Goal: Check status: Check status

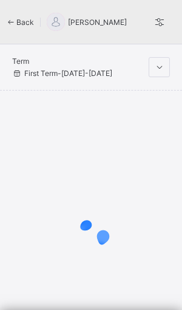
click at [13, 24] on icon at bounding box center [11, 22] width 10 height 9
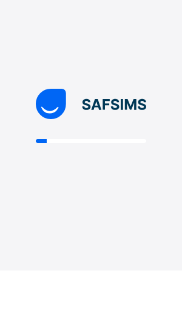
scroll to position [40, 0]
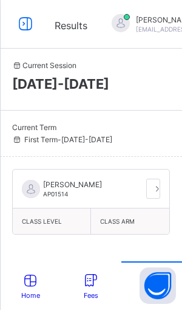
click at [61, 218] on span "Class Level" at bounding box center [52, 221] width 60 height 7
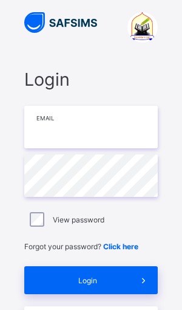
click at [41, 129] on input "email" at bounding box center [91, 127] width 134 height 43
type input "**********"
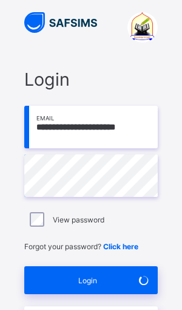
click at [101, 279] on span "Login" at bounding box center [88, 280] width 85 height 9
click at [108, 286] on div "Login" at bounding box center [91, 280] width 134 height 28
